Goal: Check status: Check status

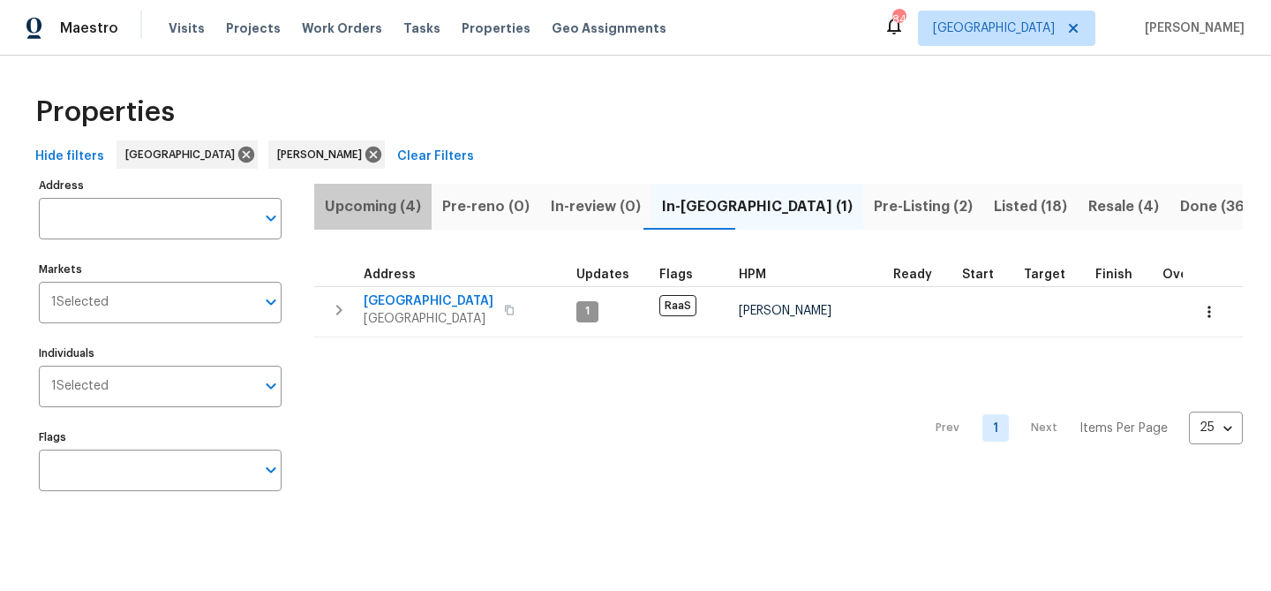
click at [384, 217] on span "Upcoming (4)" at bounding box center [373, 206] width 96 height 25
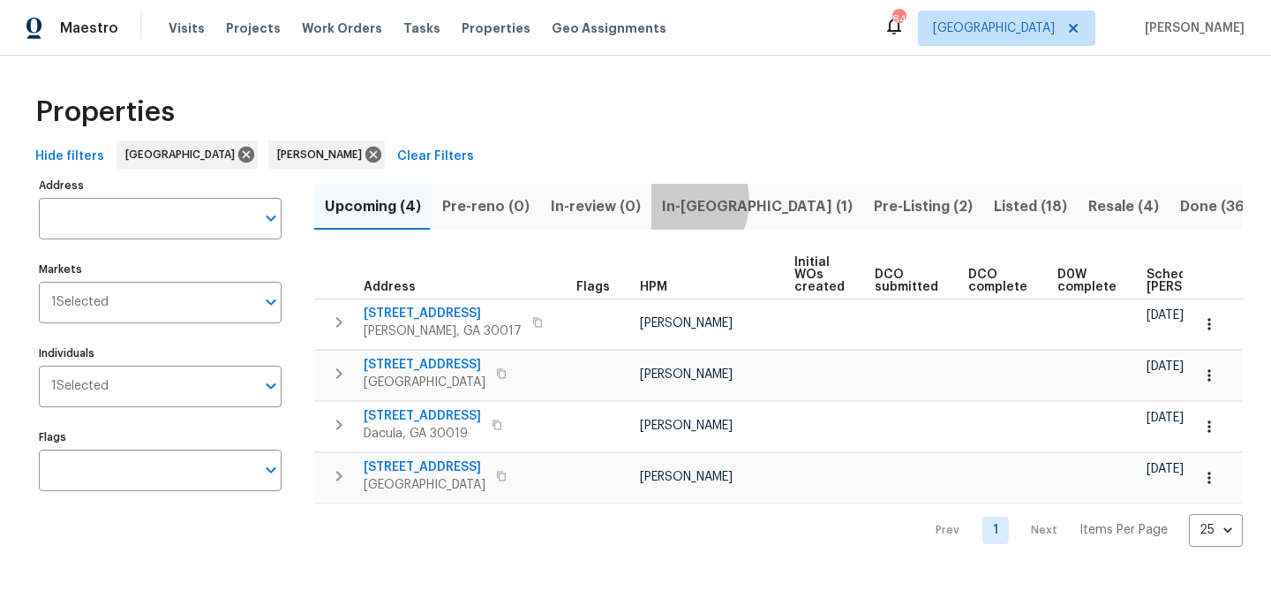
click at [665, 200] on span "In-[GEOGRAPHIC_DATA] (1)" at bounding box center [757, 206] width 191 height 25
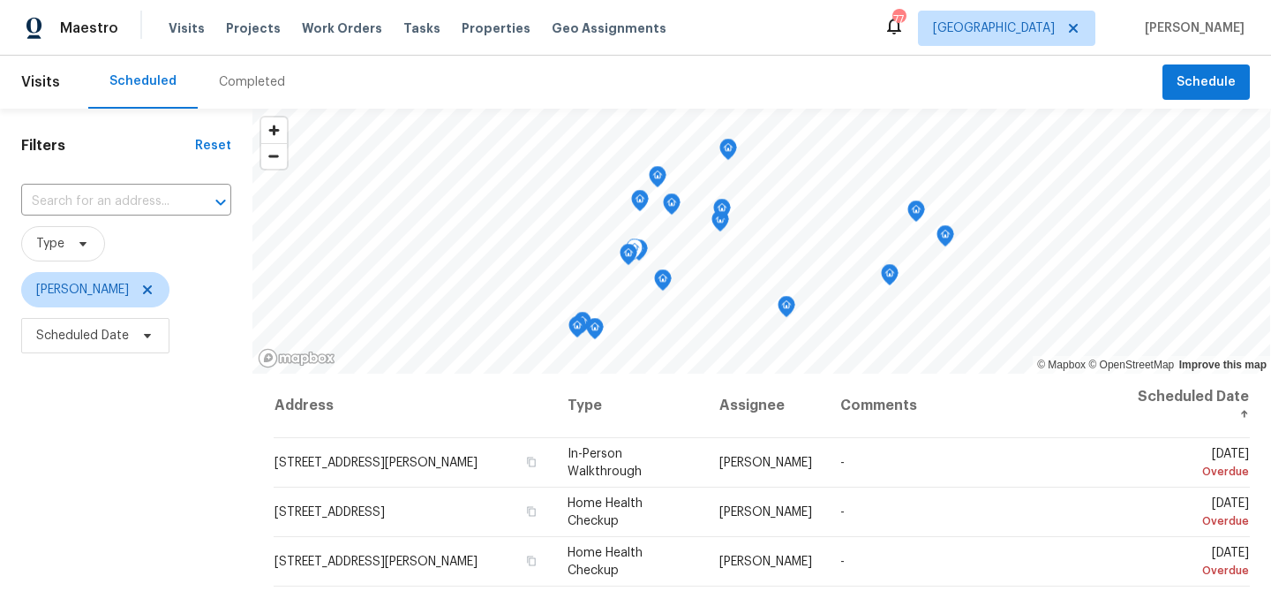
scroll to position [332, 0]
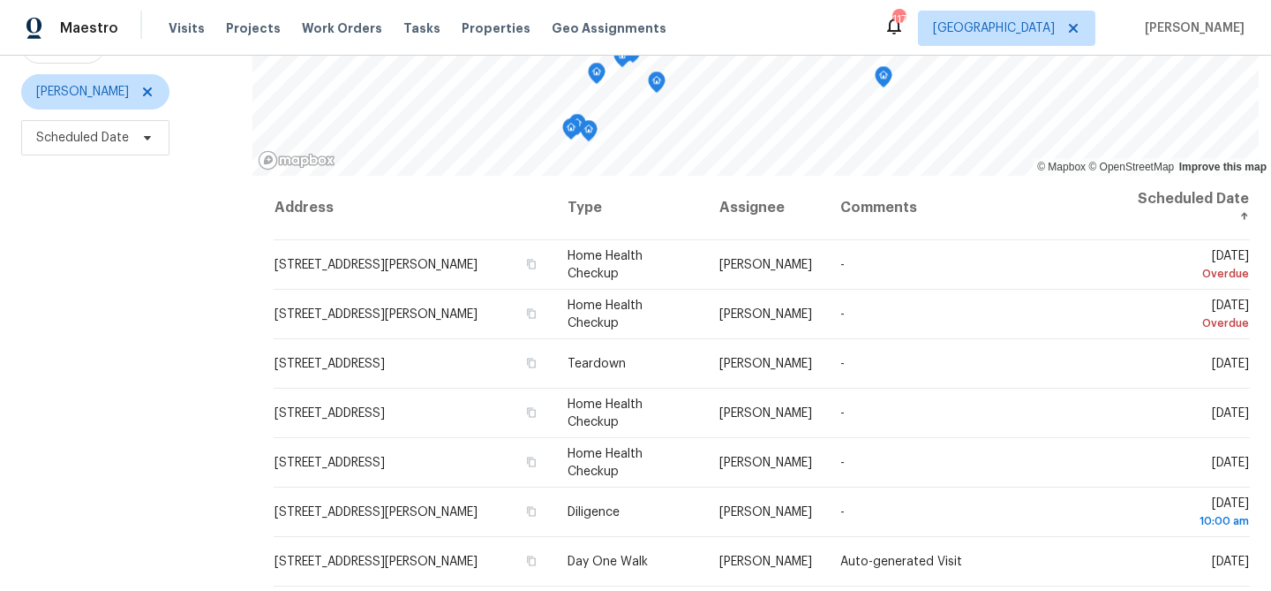
scroll to position [255, 0]
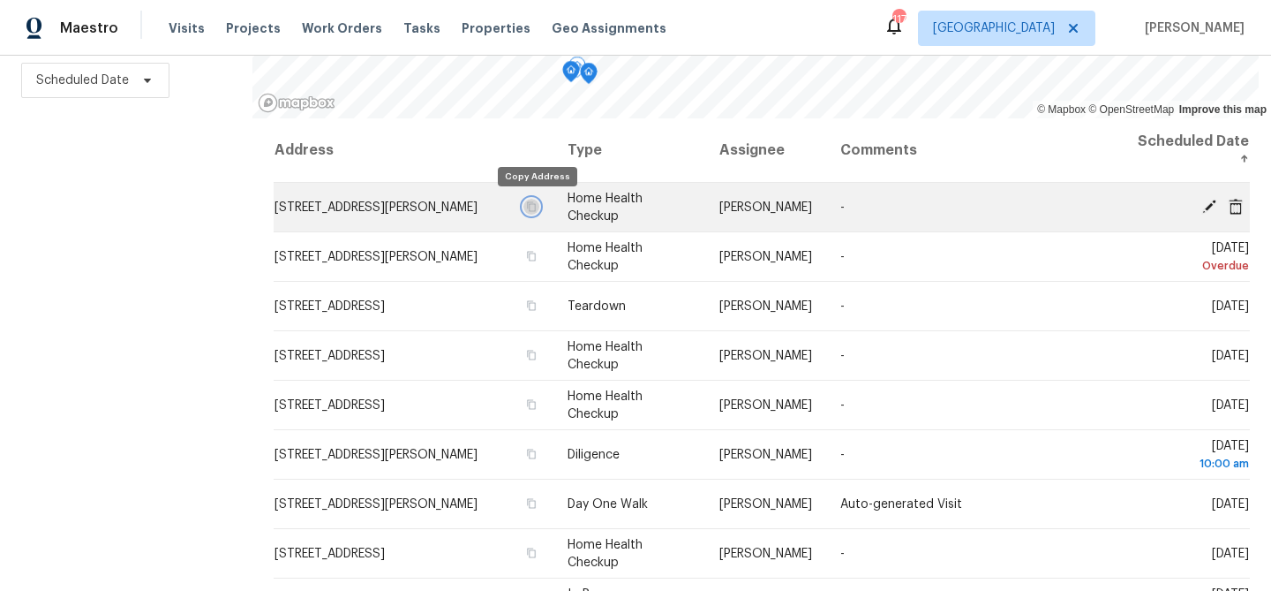
click at [536, 206] on icon "button" at bounding box center [531, 206] width 11 height 11
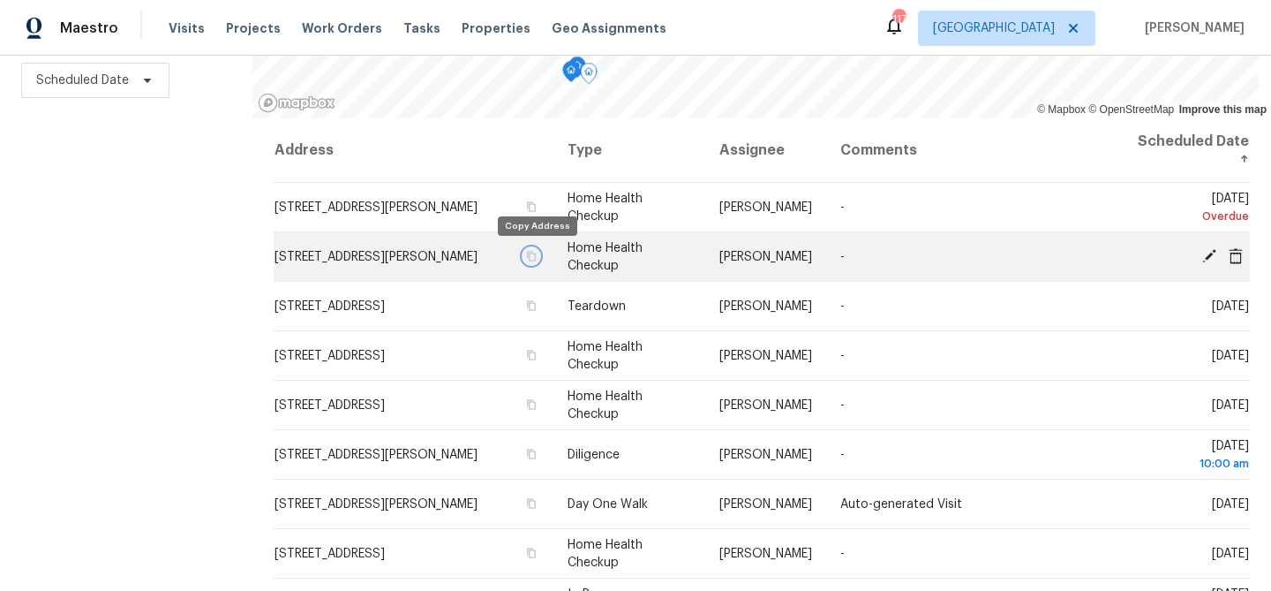
click at [533, 255] on icon "button" at bounding box center [531, 256] width 9 height 10
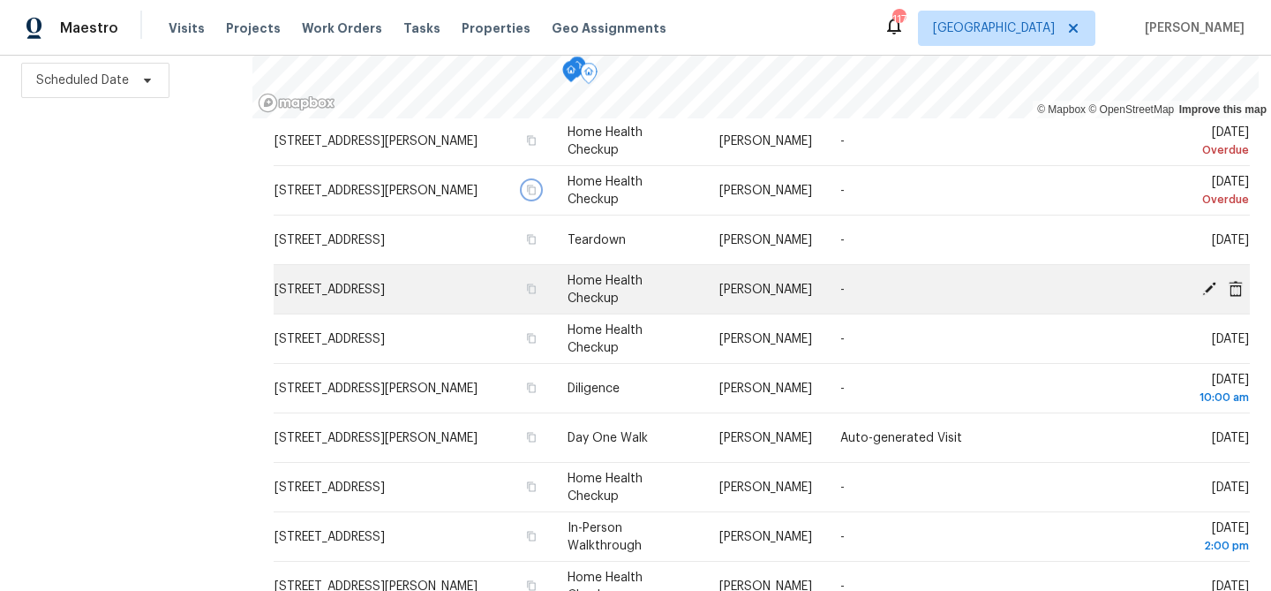
scroll to position [67, 0]
click at [536, 286] on icon "button" at bounding box center [531, 287] width 11 height 11
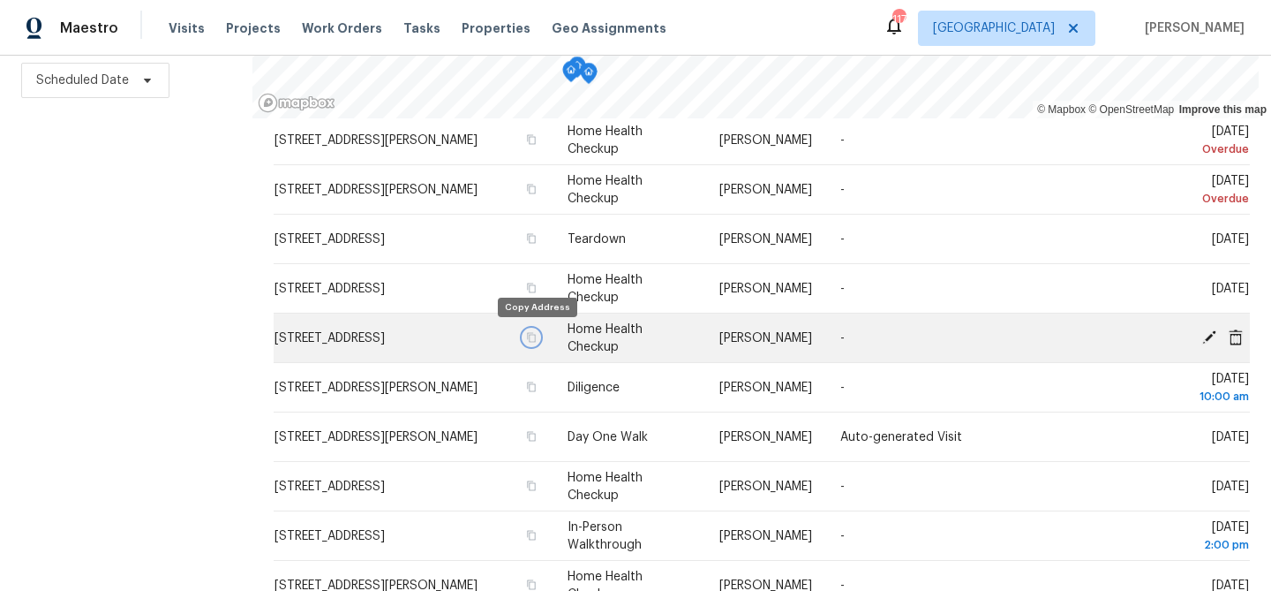
click at [537, 337] on icon "button" at bounding box center [531, 337] width 11 height 11
